Goal: Task Accomplishment & Management: Use online tool/utility

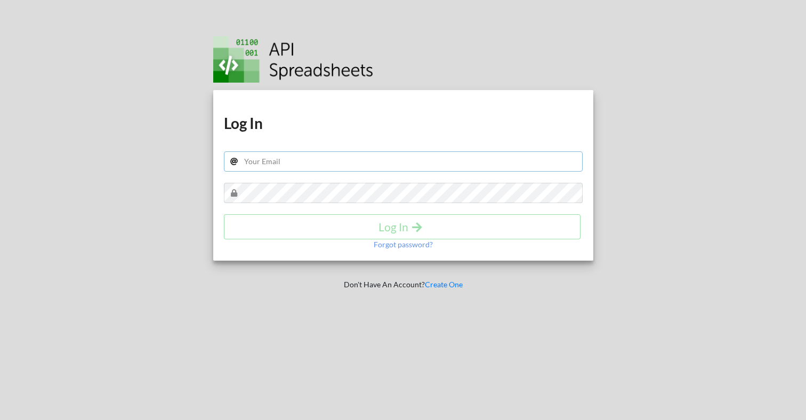
click at [415, 167] on input "text" at bounding box center [403, 161] width 359 height 20
type input "[EMAIL_ADDRESS][DOMAIN_NAME]"
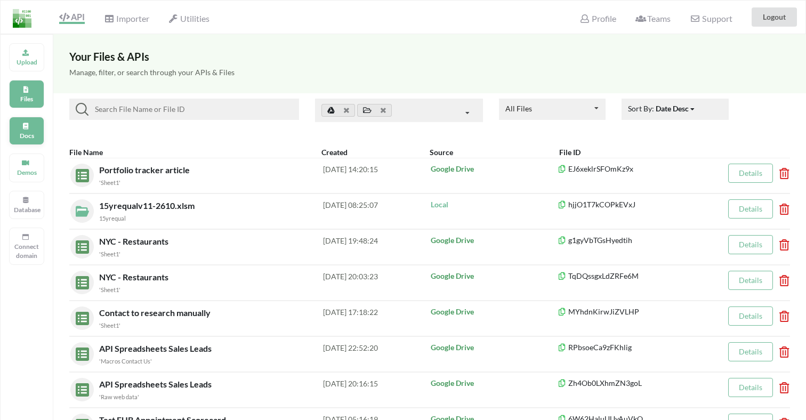
click at [21, 128] on div "Docs" at bounding box center [26, 131] width 35 height 28
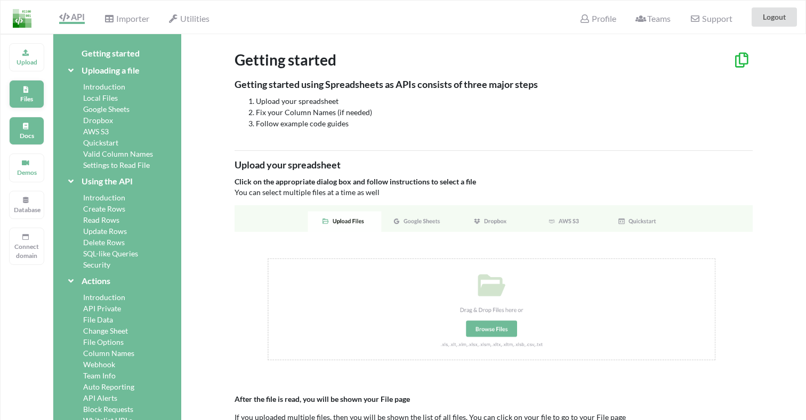
click at [20, 100] on p "Files" at bounding box center [27, 98] width 26 height 9
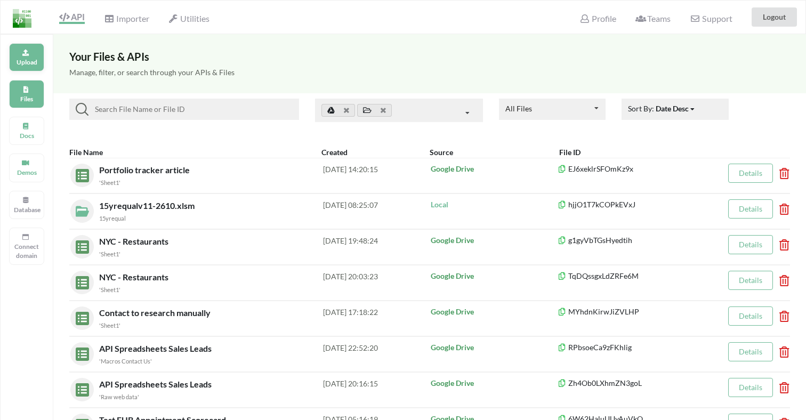
click at [19, 58] on p "Upload" at bounding box center [27, 62] width 26 height 9
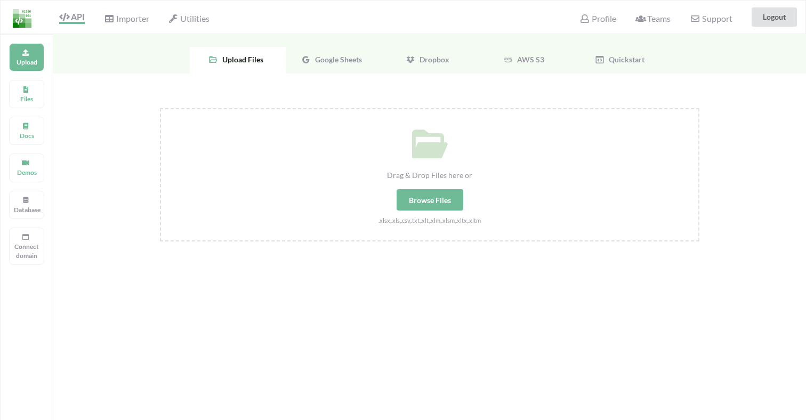
click at [324, 61] on span "Google Sheets" at bounding box center [336, 59] width 51 height 9
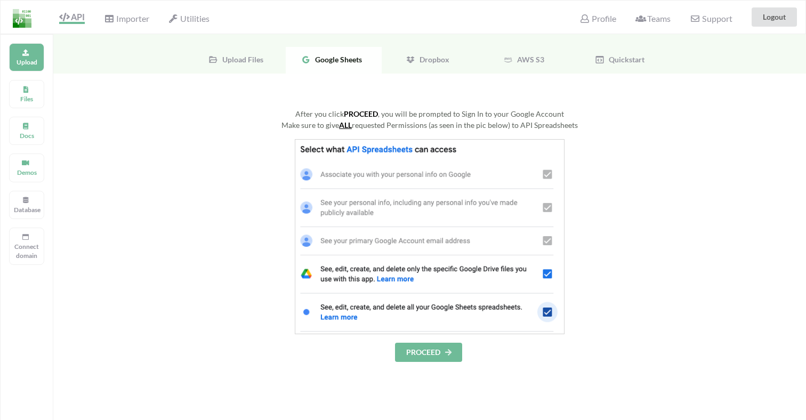
click at [413, 359] on button "PROCEED" at bounding box center [428, 352] width 67 height 19
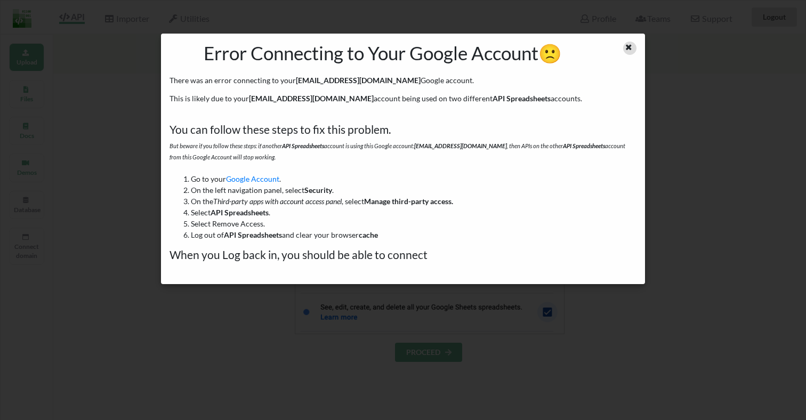
click at [628, 49] on icon at bounding box center [628, 45] width 9 height 7
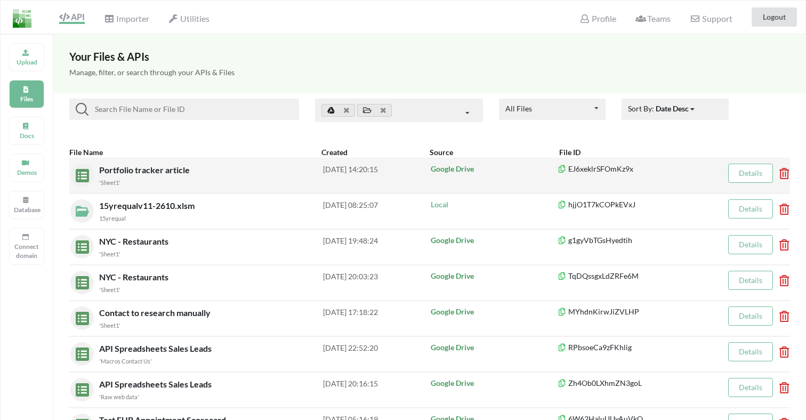
click at [174, 176] on div "Portfolio tracker article 'Sheet1'" at bounding box center [211, 176] width 224 height 24
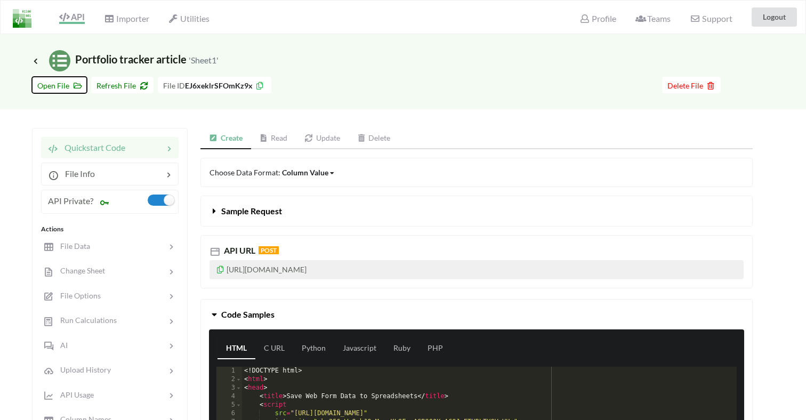
click at [58, 88] on span "Open File" at bounding box center [59, 85] width 44 height 9
click at [140, 24] on div "Importer" at bounding box center [126, 16] width 59 height 23
click at [133, 18] on span "Importer" at bounding box center [126, 19] width 45 height 13
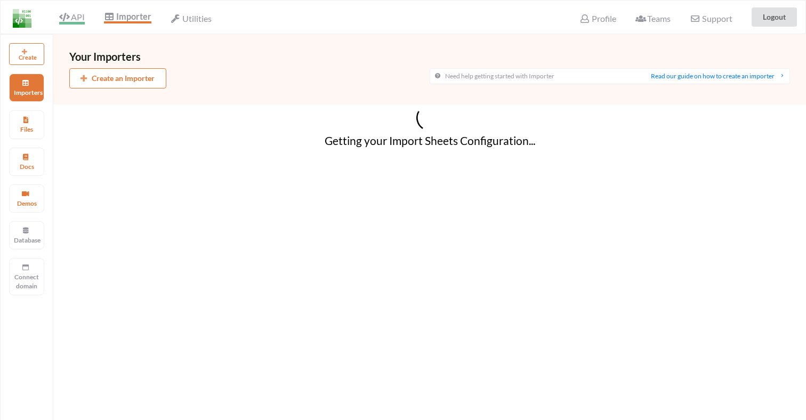
click at [78, 17] on span "API" at bounding box center [72, 18] width 26 height 13
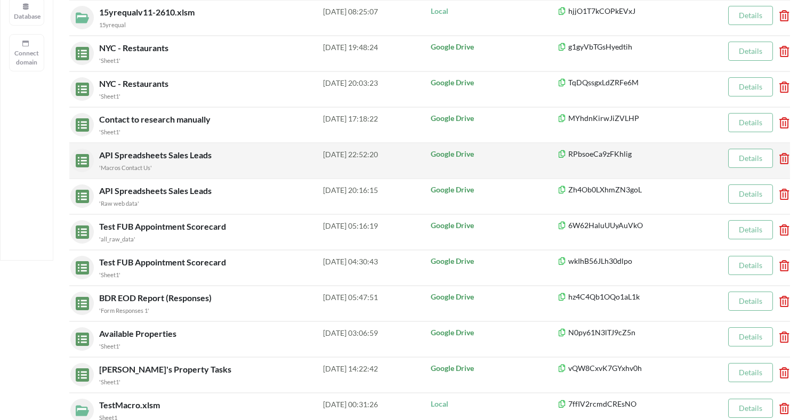
scroll to position [194, 0]
click at [169, 164] on div "'Macros Contact Us'" at bounding box center [211, 166] width 224 height 11
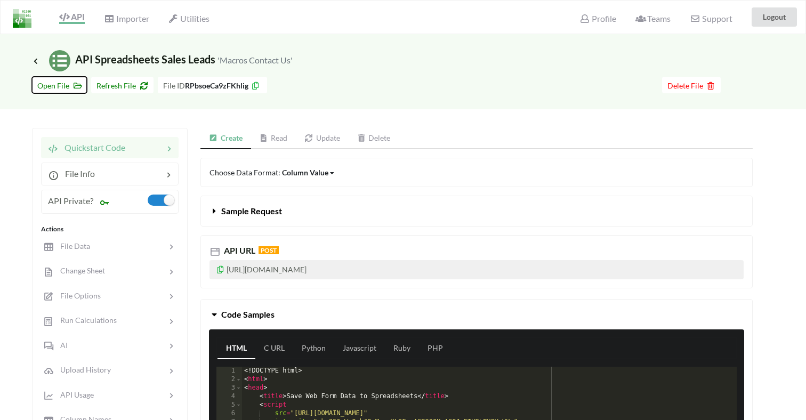
click at [63, 86] on span "Open File" at bounding box center [59, 85] width 44 height 9
click at [143, 22] on span "Importer" at bounding box center [126, 19] width 45 height 13
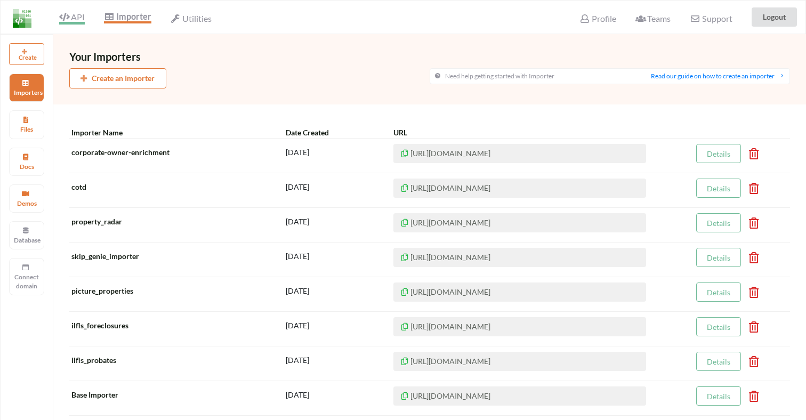
click at [80, 19] on span "API" at bounding box center [72, 18] width 26 height 13
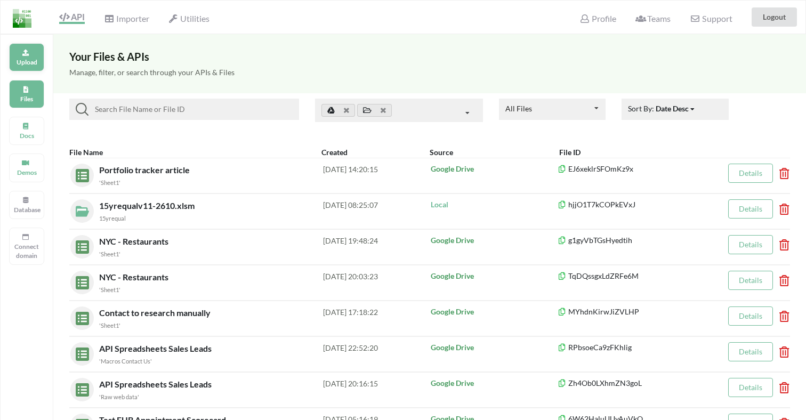
click at [22, 54] on icon at bounding box center [25, 51] width 7 height 6
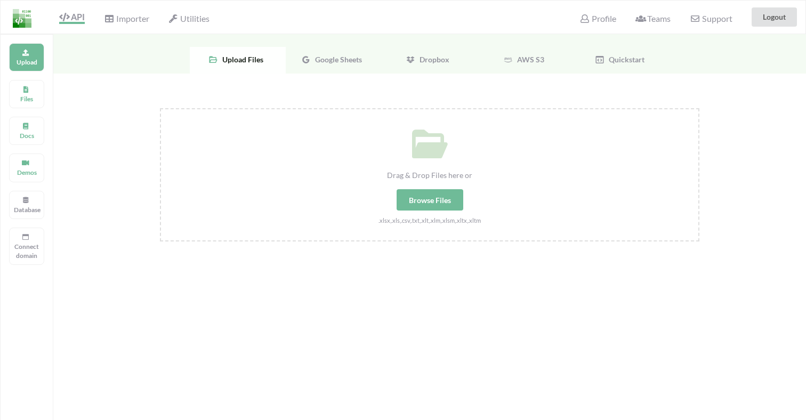
click at [321, 55] on span "Google Sheets" at bounding box center [336, 59] width 51 height 9
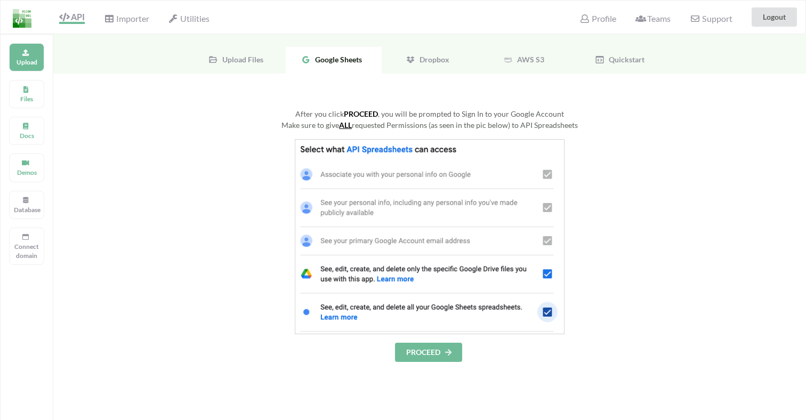
click at [420, 352] on button "PROCEED" at bounding box center [428, 352] width 67 height 19
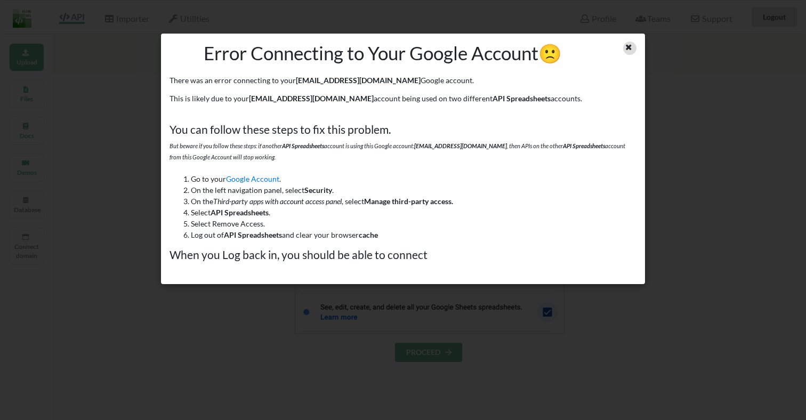
click at [633, 48] on div at bounding box center [629, 48] width 13 height 13
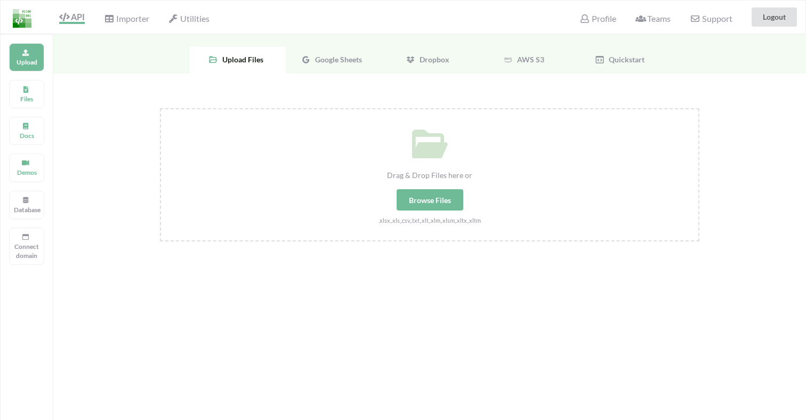
click at [590, 13] on div "Profile" at bounding box center [597, 16] width 50 height 23
click at [590, 15] on span "Profile" at bounding box center [597, 19] width 36 height 13
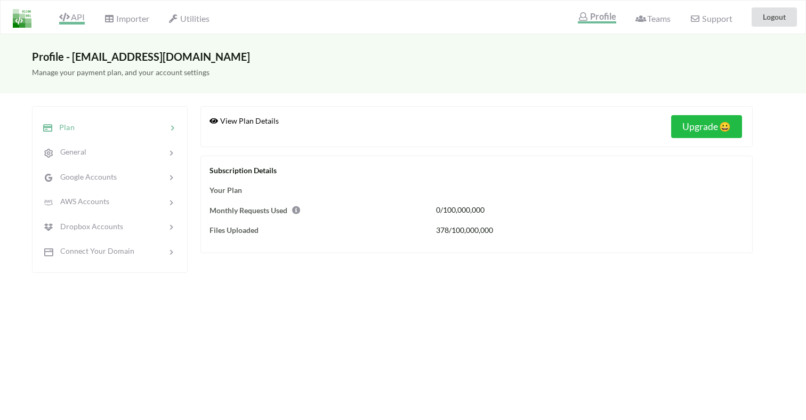
click at [76, 16] on span "API" at bounding box center [72, 18] width 26 height 13
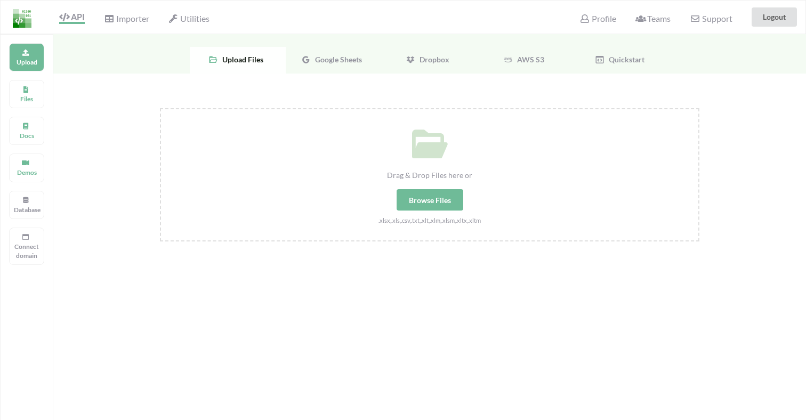
click at [344, 67] on div "Google Sheets" at bounding box center [334, 60] width 96 height 27
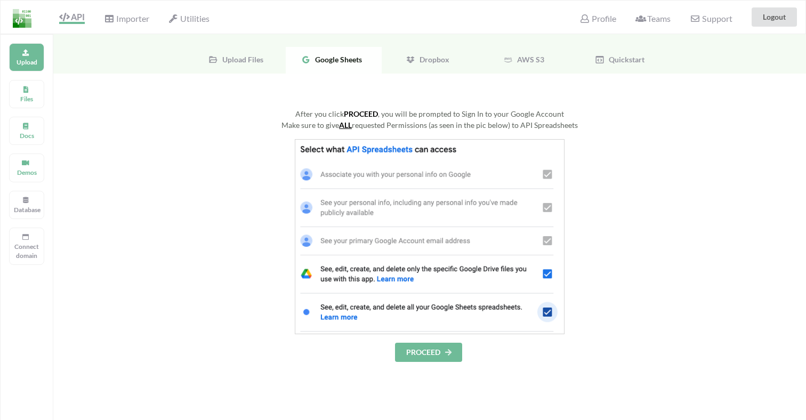
click at [430, 353] on button "PROCEED" at bounding box center [428, 352] width 67 height 19
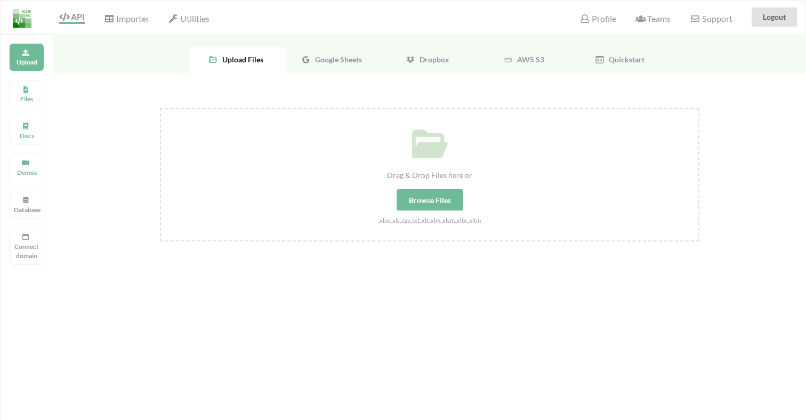
click at [337, 66] on div "Google Sheets" at bounding box center [334, 60] width 96 height 27
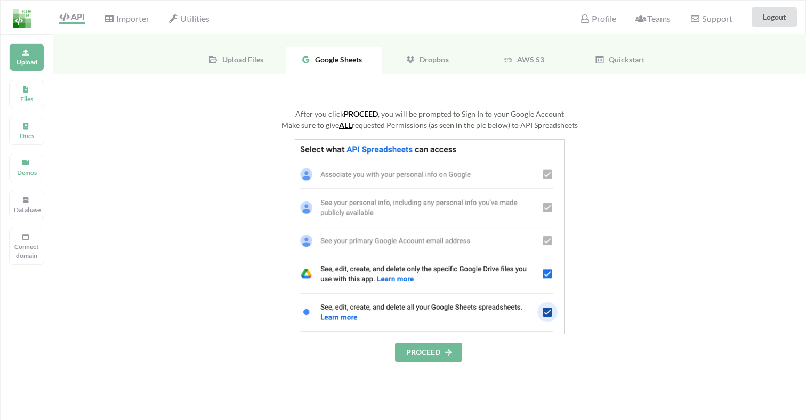
click at [404, 360] on button "PROCEED" at bounding box center [428, 352] width 67 height 19
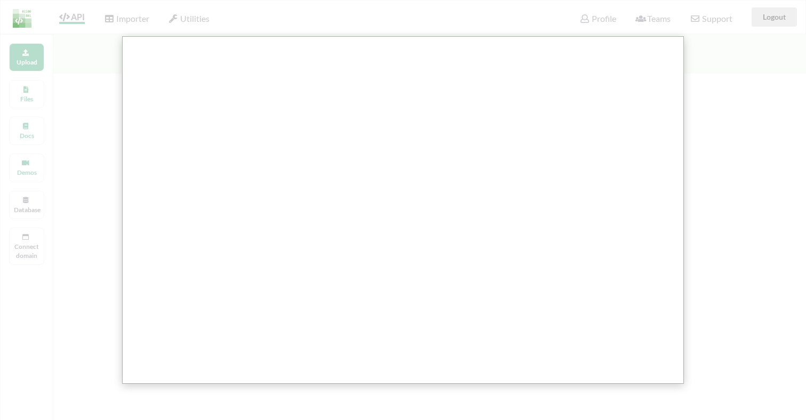
click at [752, 84] on div at bounding box center [404, 408] width 808 height 816
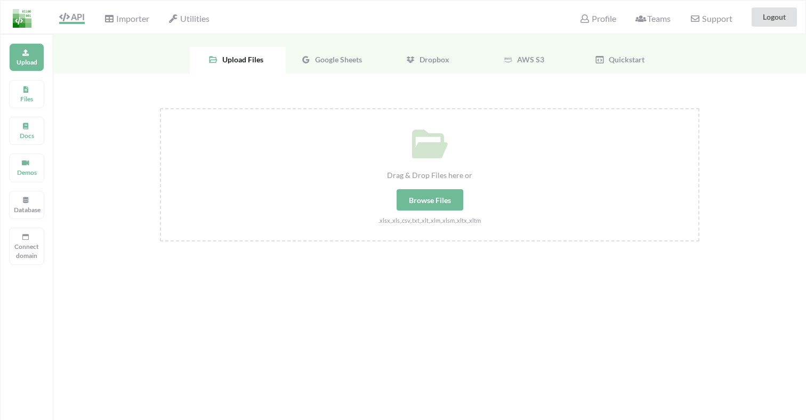
click at [605, 11] on div "Profile" at bounding box center [597, 16] width 50 height 23
click at [603, 20] on span "Profile" at bounding box center [597, 19] width 36 height 13
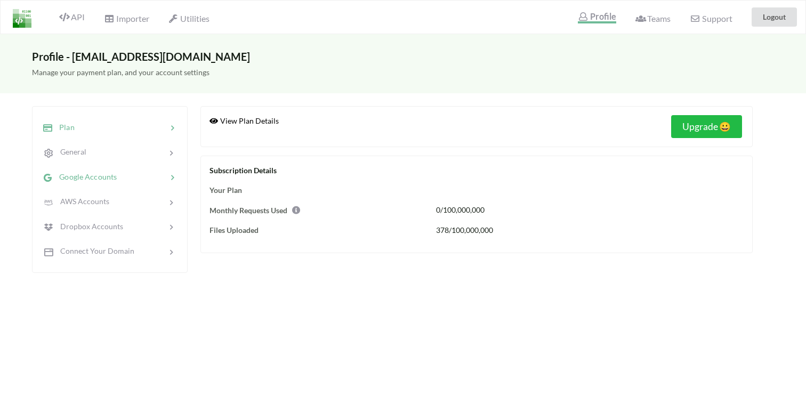
click at [168, 180] on icon at bounding box center [172, 177] width 11 height 11
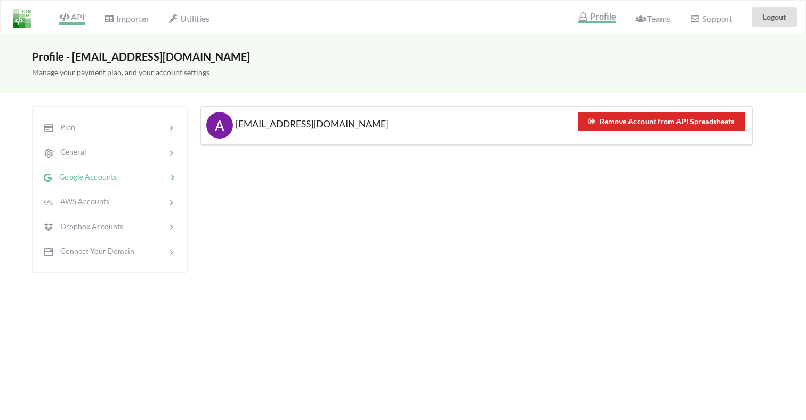
click at [60, 15] on icon at bounding box center [64, 17] width 10 height 9
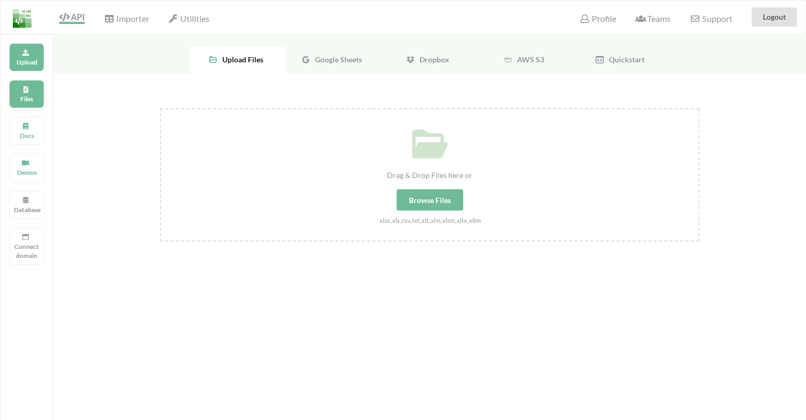
click at [37, 95] on p "Files" at bounding box center [27, 98] width 26 height 9
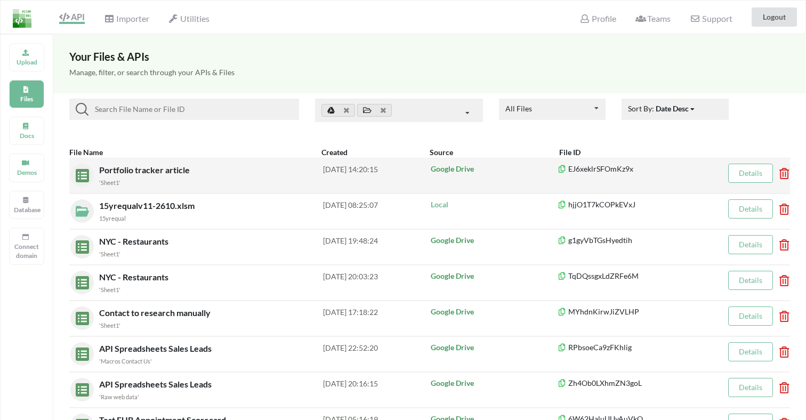
click at [221, 164] on div "Portfolio tracker article 'Sheet1'" at bounding box center [211, 176] width 224 height 24
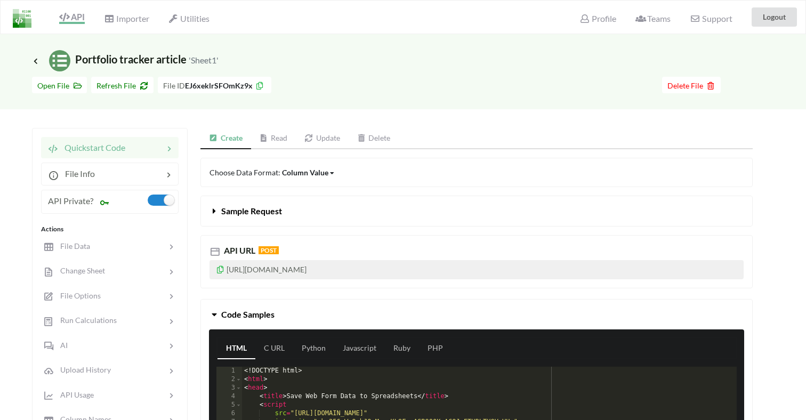
click at [274, 131] on link "Read" at bounding box center [273, 138] width 45 height 21
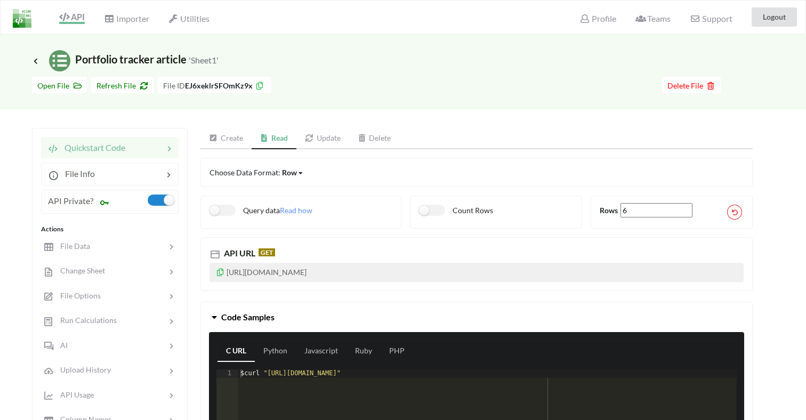
click at [218, 273] on icon at bounding box center [220, 270] width 9 height 7
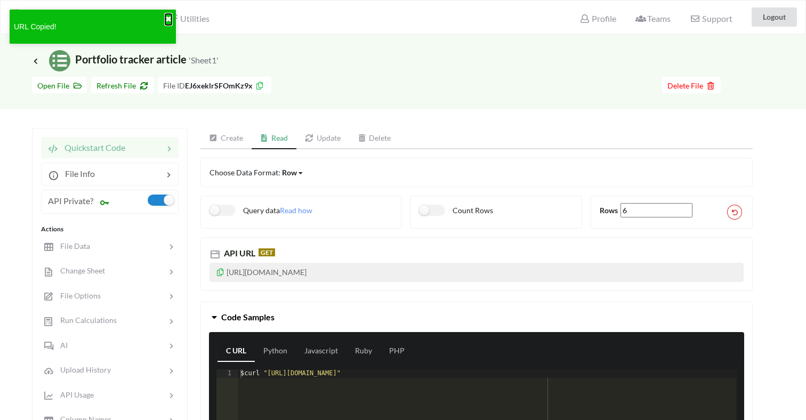
click at [169, 18] on button "✖" at bounding box center [168, 19] width 6 height 11
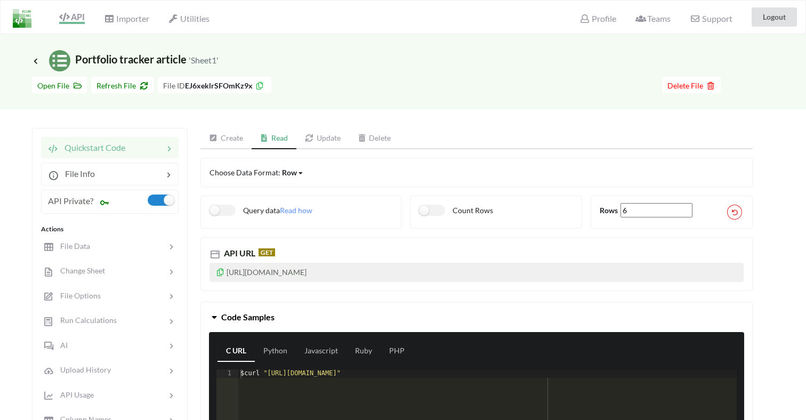
click at [75, 23] on span "API" at bounding box center [72, 18] width 26 height 12
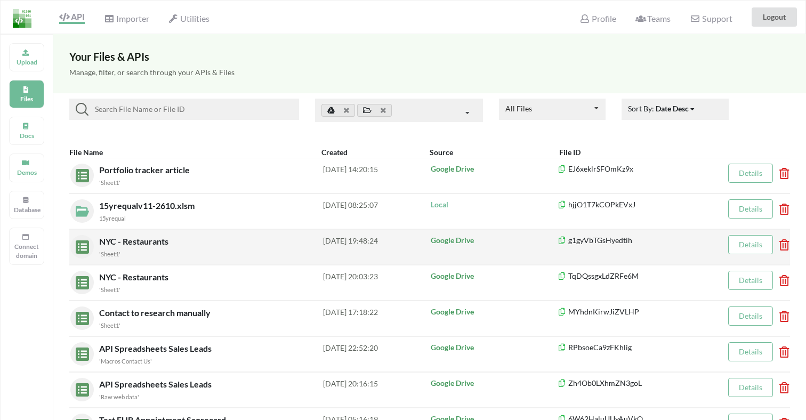
click at [191, 254] on div "'Sheet1'" at bounding box center [211, 253] width 224 height 11
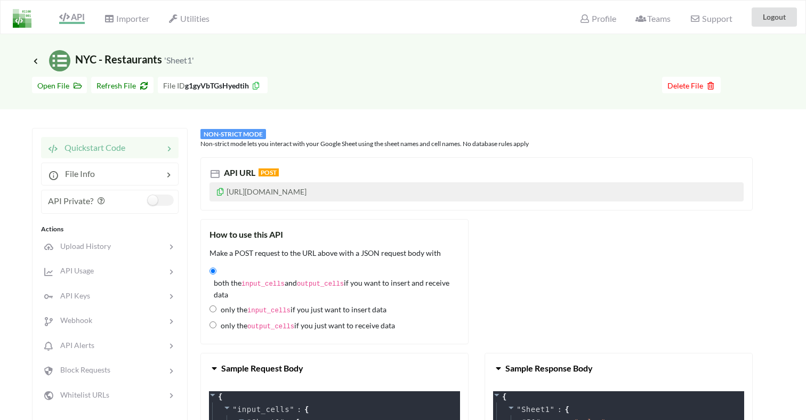
click at [67, 22] on span "API" at bounding box center [72, 18] width 26 height 12
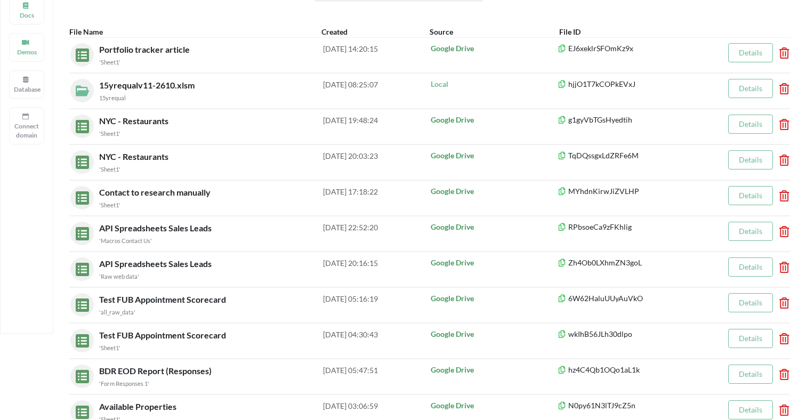
scroll to position [130, 0]
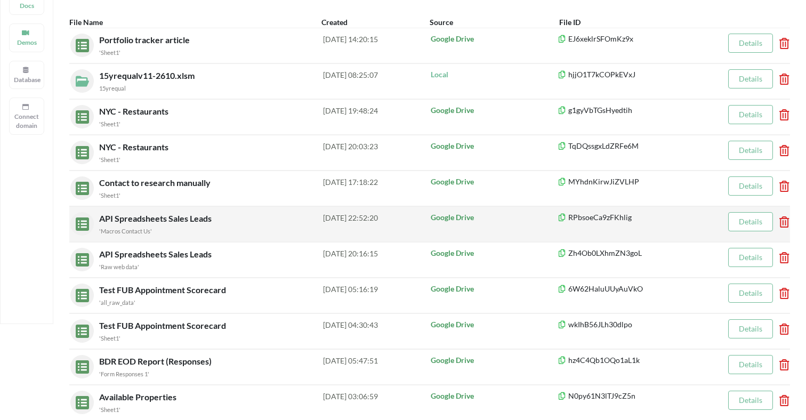
click at [202, 232] on div "'Macros Contact Us'" at bounding box center [211, 230] width 224 height 11
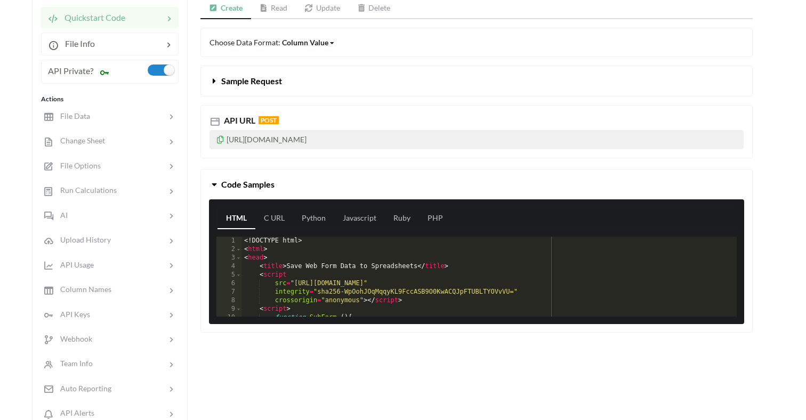
scroll to position [72, 0]
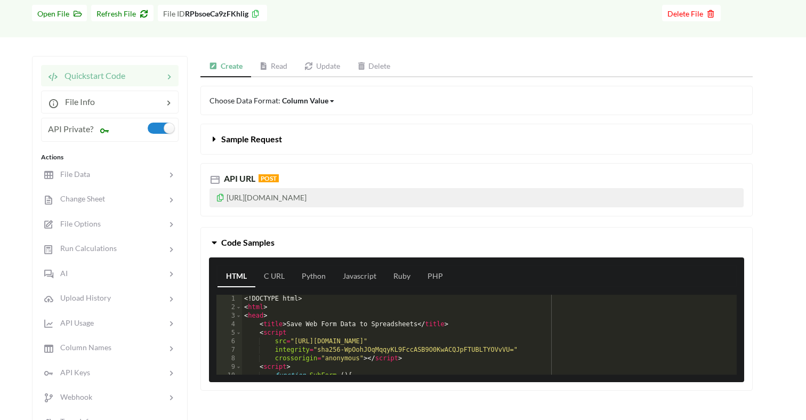
click at [277, 69] on link "Read" at bounding box center [273, 66] width 45 height 21
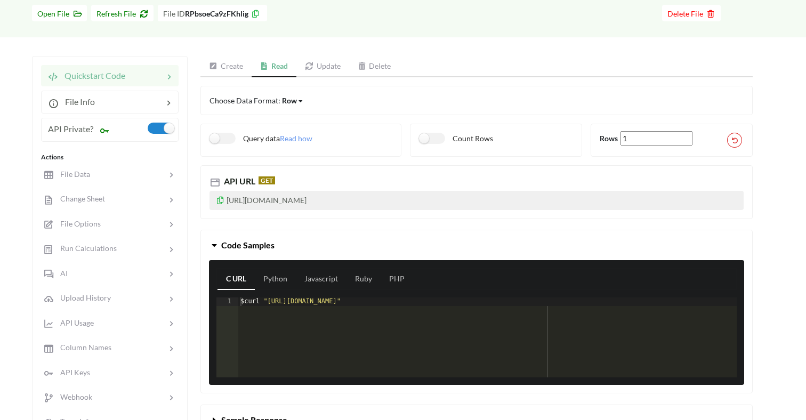
click at [219, 198] on icon at bounding box center [220, 198] width 9 height 7
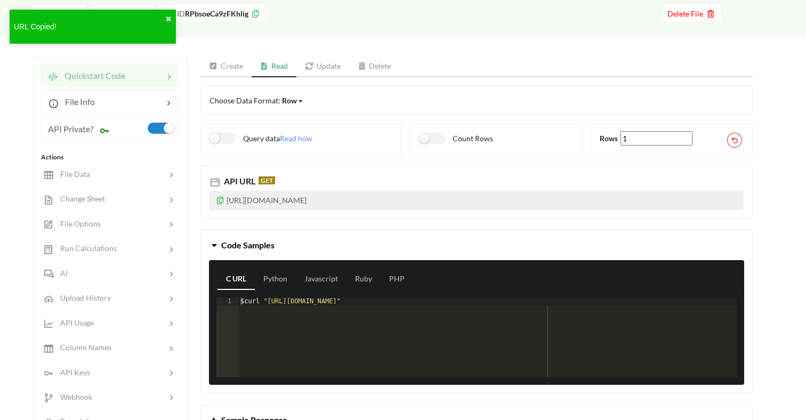
scroll to position [0, 0]
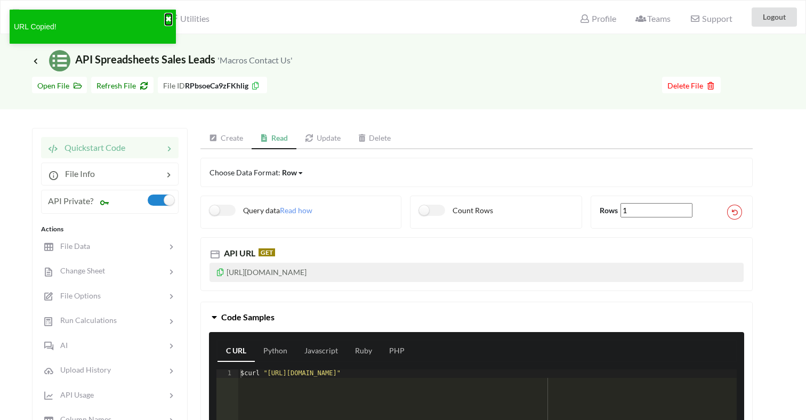
click at [168, 17] on button "✖" at bounding box center [168, 19] width 6 height 11
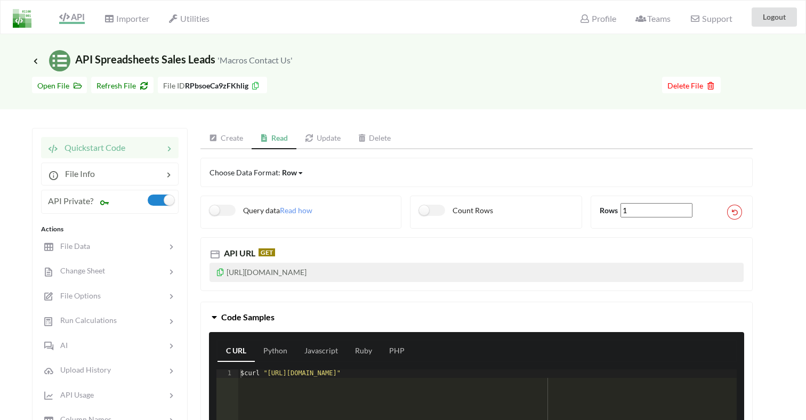
click at [20, 21] on img at bounding box center [22, 18] width 19 height 19
click at [70, 22] on span "API" at bounding box center [72, 18] width 26 height 12
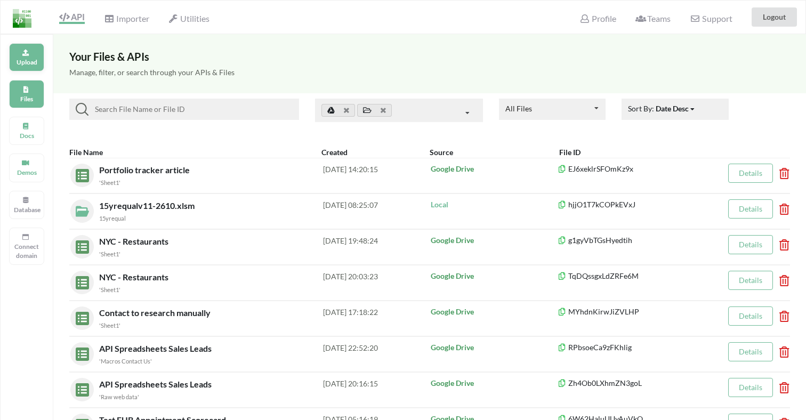
click at [22, 66] on p "Upload" at bounding box center [27, 62] width 26 height 9
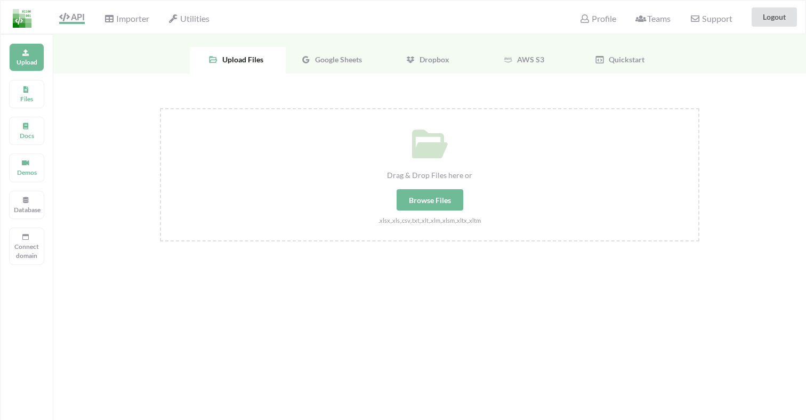
click at [326, 60] on span "Google Sheets" at bounding box center [336, 59] width 51 height 9
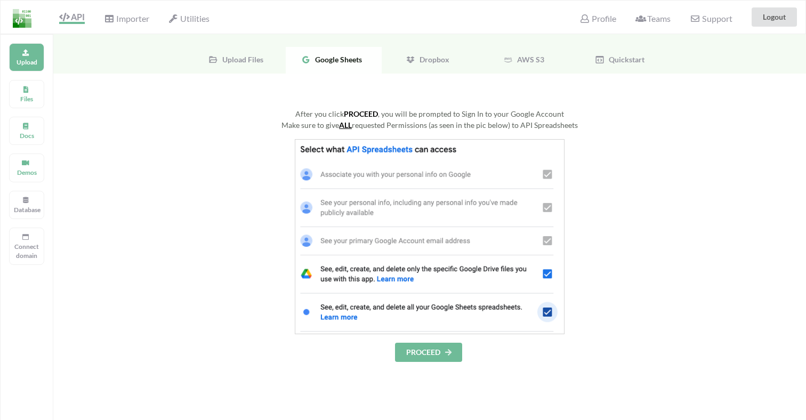
click at [434, 358] on button "PROCEED" at bounding box center [428, 352] width 67 height 19
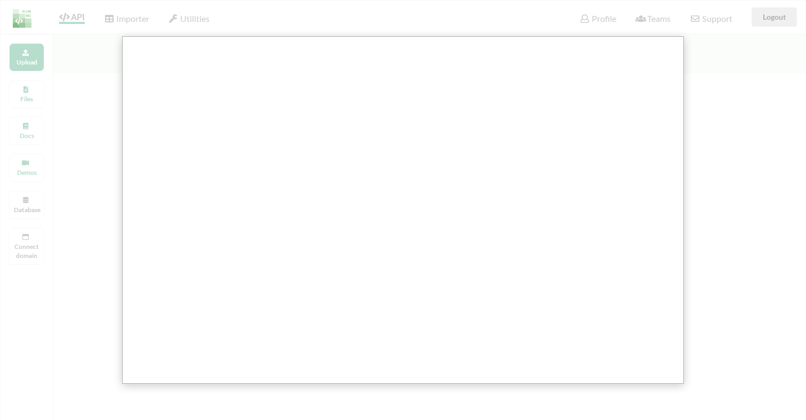
click at [754, 146] on div at bounding box center [404, 408] width 808 height 816
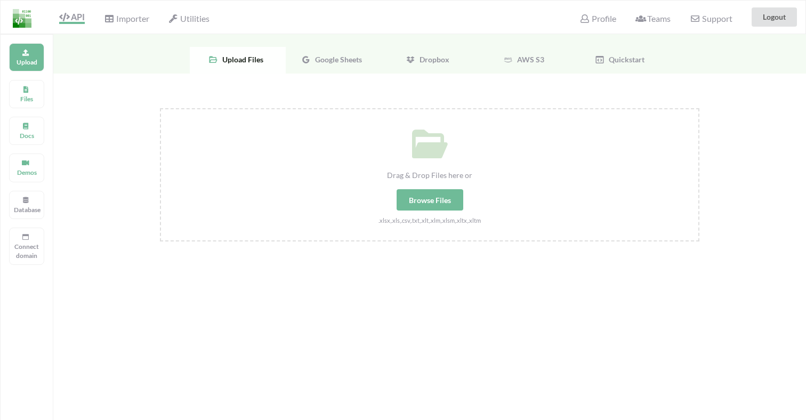
click at [315, 53] on div "Google Sheets" at bounding box center [334, 60] width 96 height 27
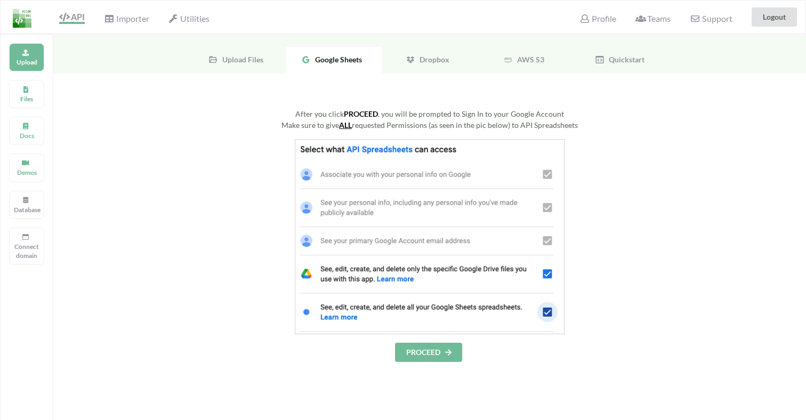
click at [433, 352] on button "PROCEED" at bounding box center [428, 352] width 67 height 19
